Goal: Task Accomplishment & Management: Manage account settings

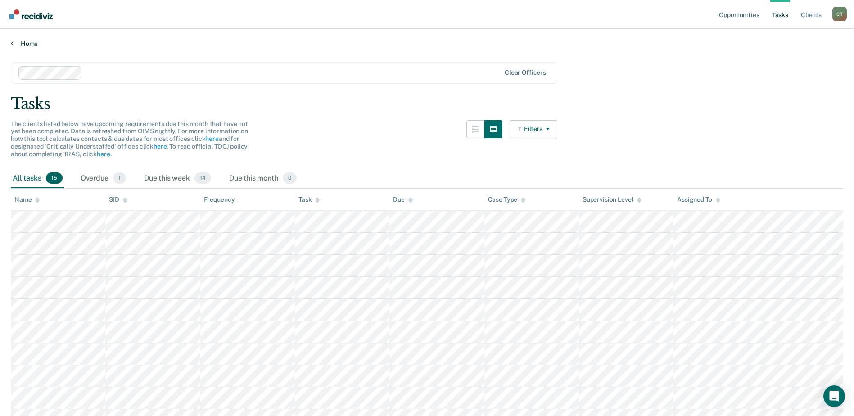
click at [33, 40] on link "Home" at bounding box center [427, 44] width 833 height 8
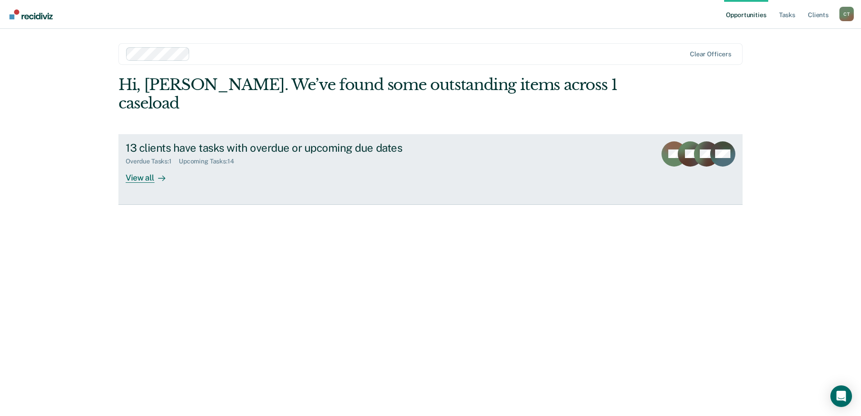
click at [350, 141] on div "13 clients have tasks with overdue or upcoming due dates" at bounding box center [284, 147] width 316 height 13
